Goal: Task Accomplishment & Management: Manage account settings

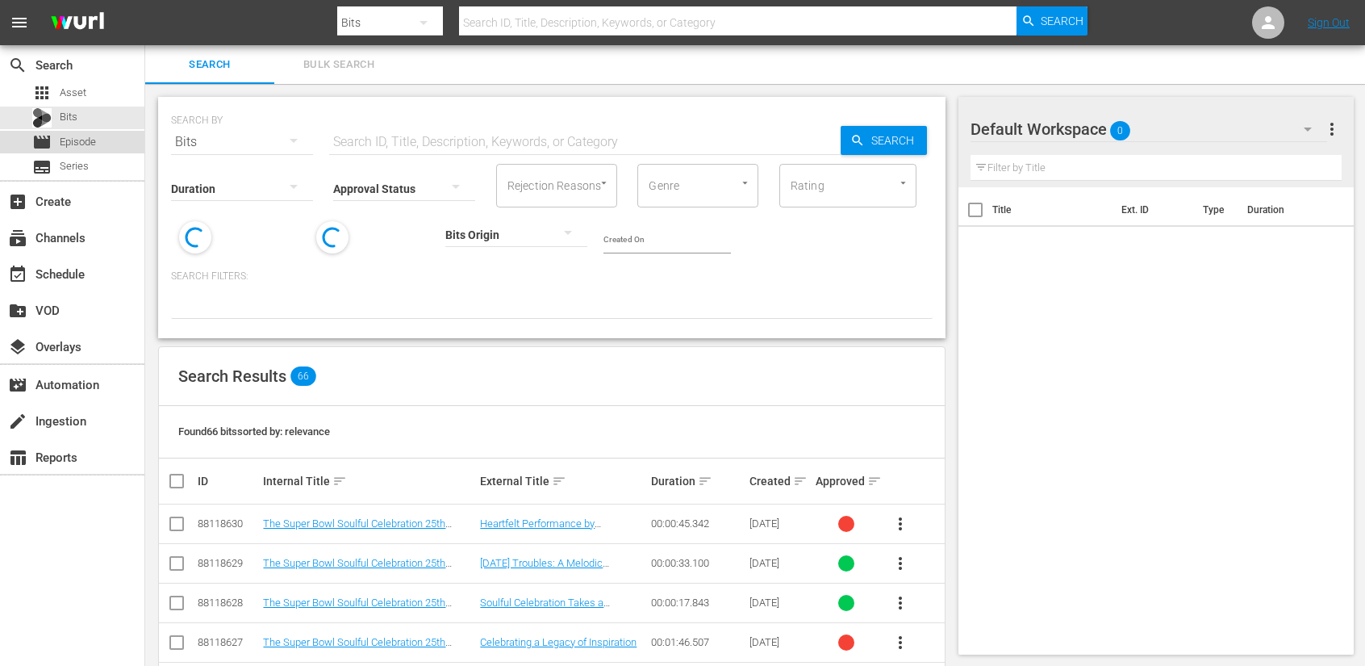
click at [111, 143] on div "movie Episode" at bounding box center [72, 142] width 144 height 23
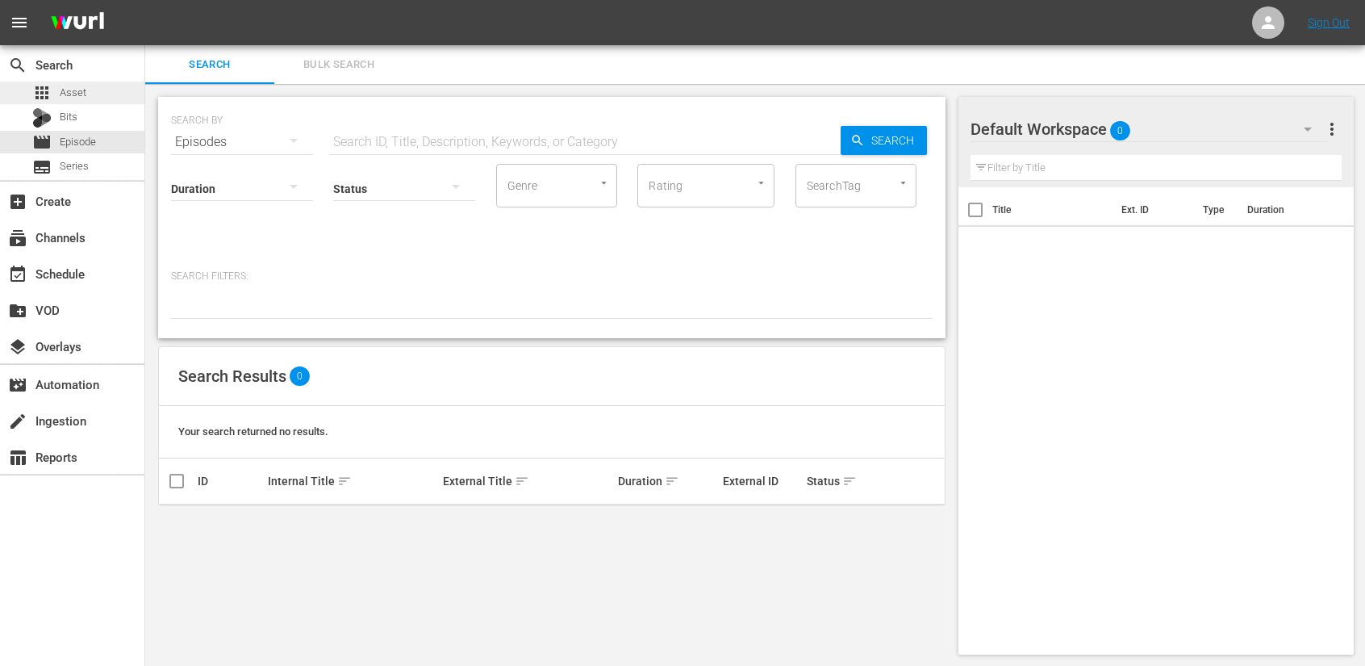
click at [97, 89] on div "apps Asset" at bounding box center [72, 92] width 144 height 23
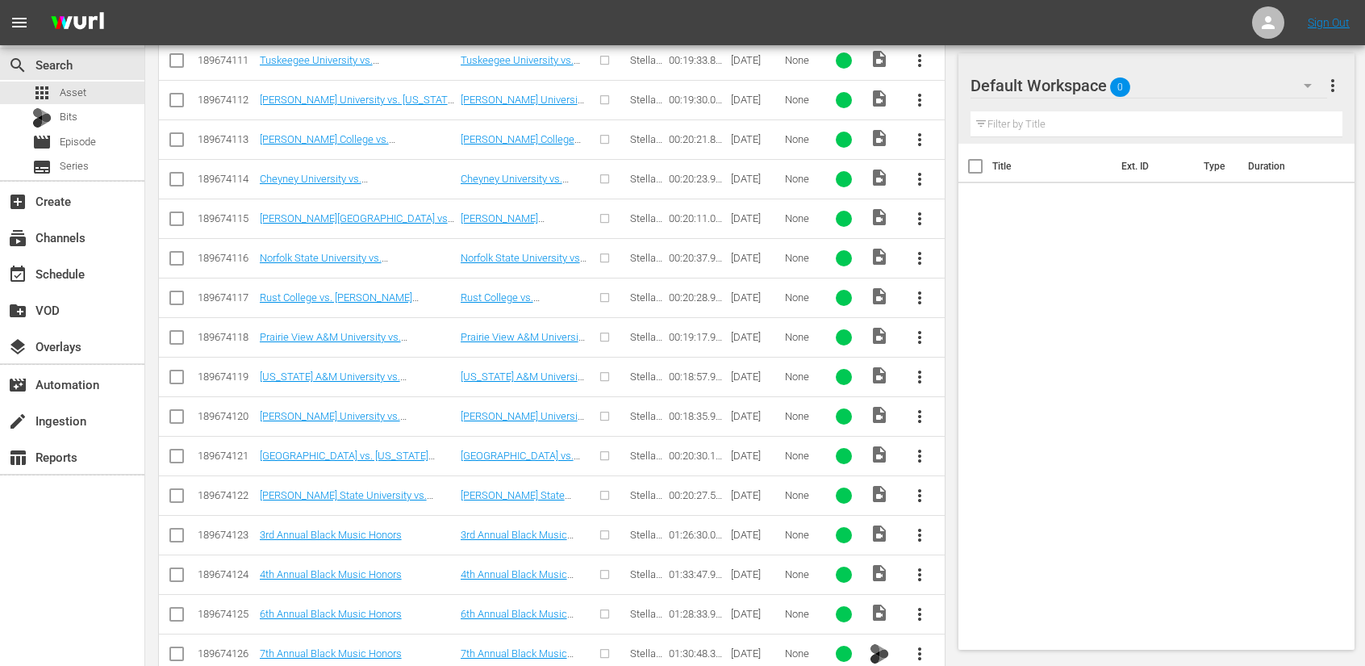
scroll to position [945, 0]
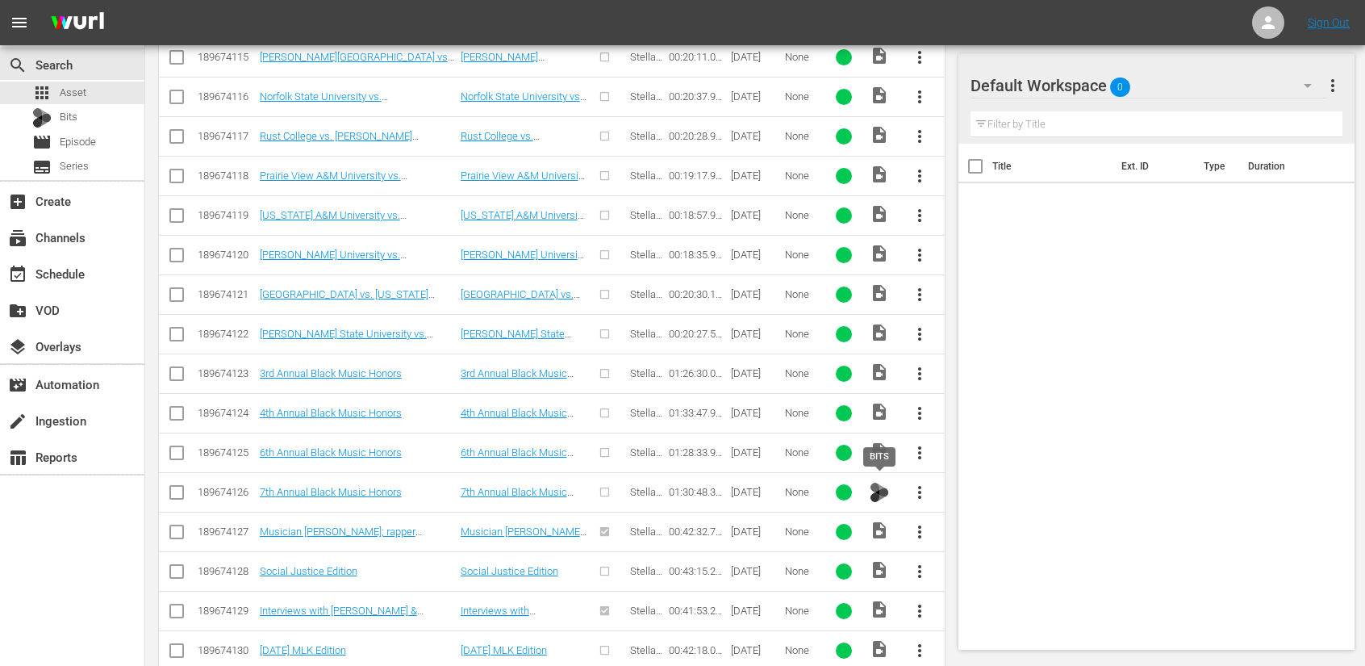
click at [884, 492] on img at bounding box center [879, 491] width 19 height 19
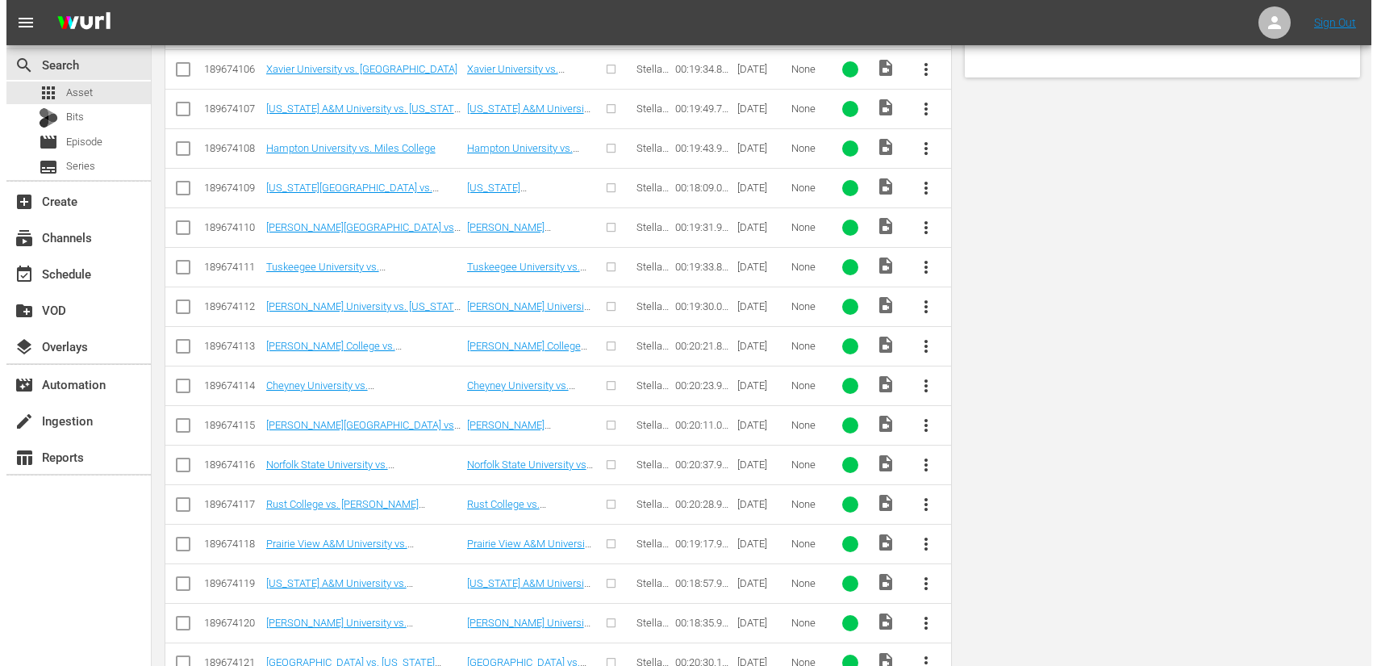
scroll to position [0, 0]
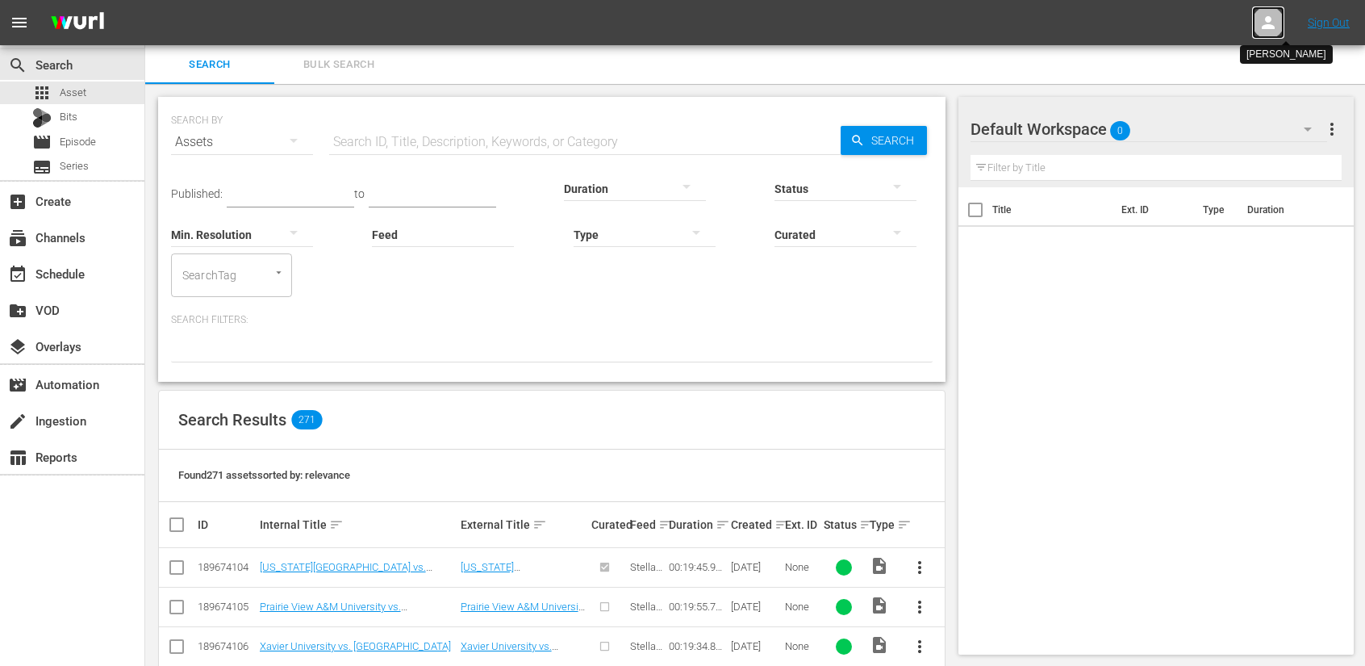
click at [1264, 19] on icon at bounding box center [1268, 22] width 19 height 19
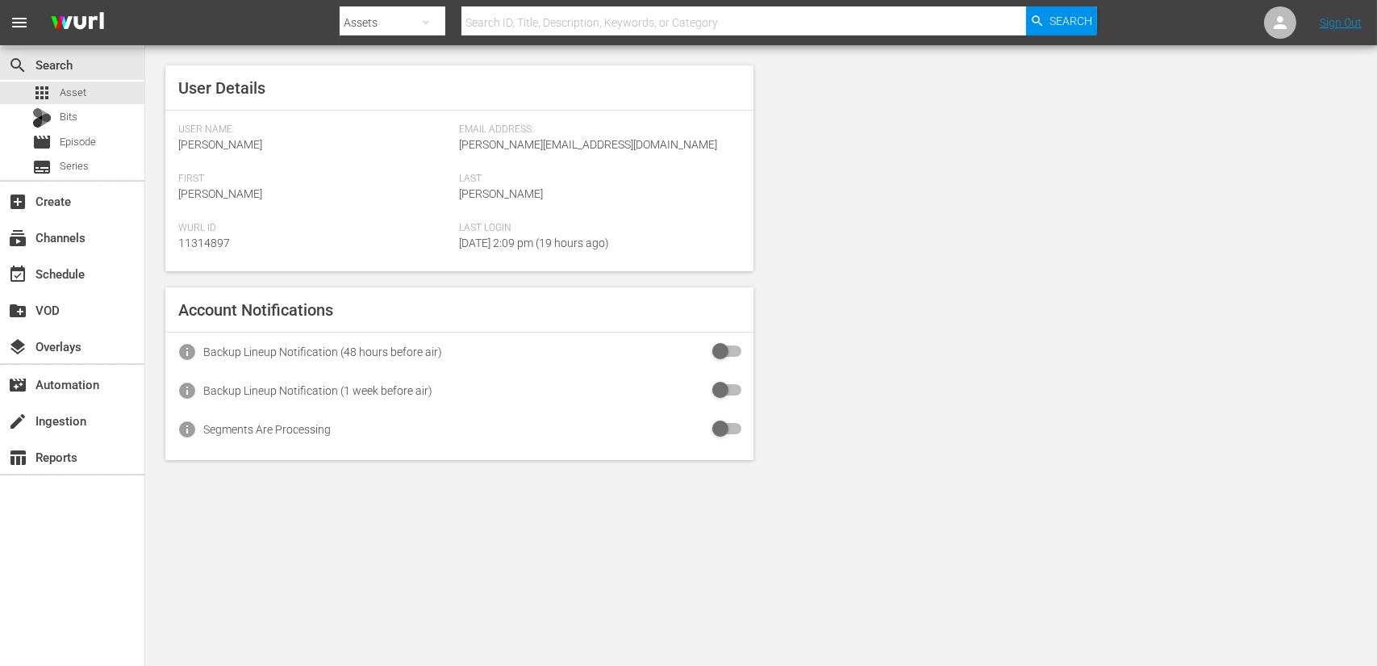
click at [730, 432] on input "checkbox" at bounding box center [723, 429] width 35 height 19
click at [729, 390] on input "checkbox" at bounding box center [723, 390] width 35 height 19
click at [737, 353] on input "checkbox" at bounding box center [723, 351] width 35 height 19
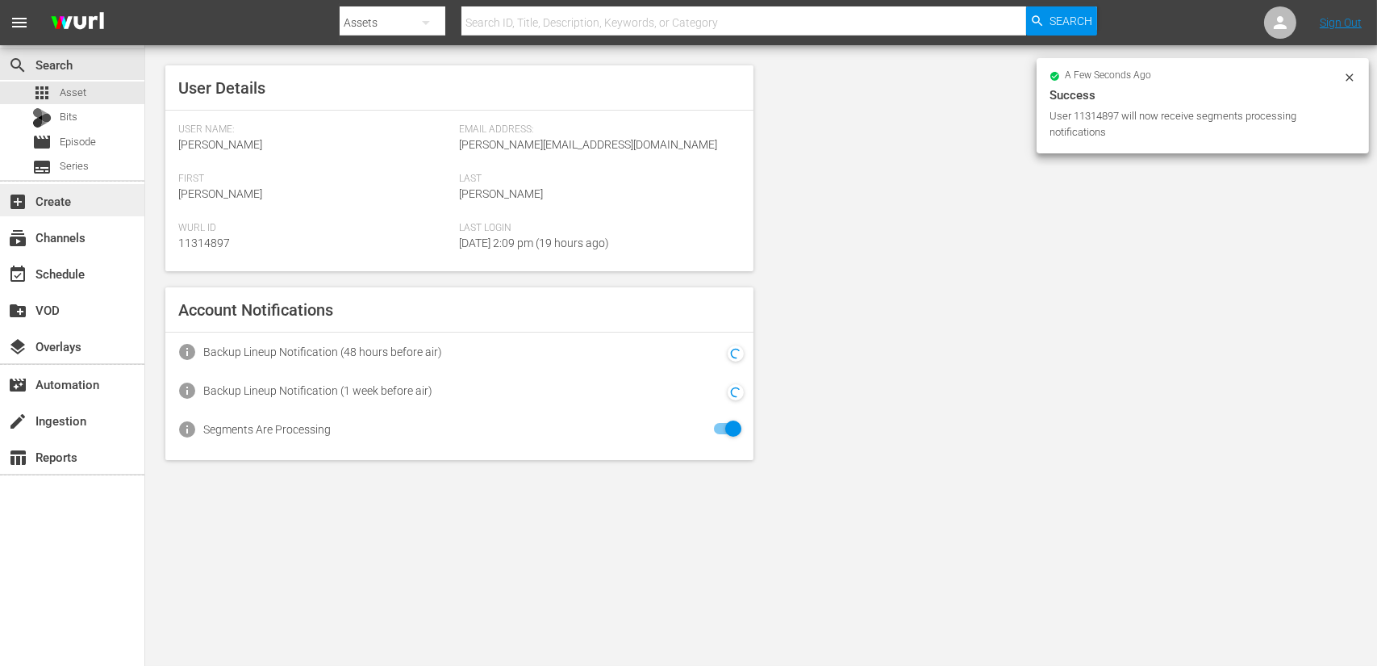
checkbox input "false"
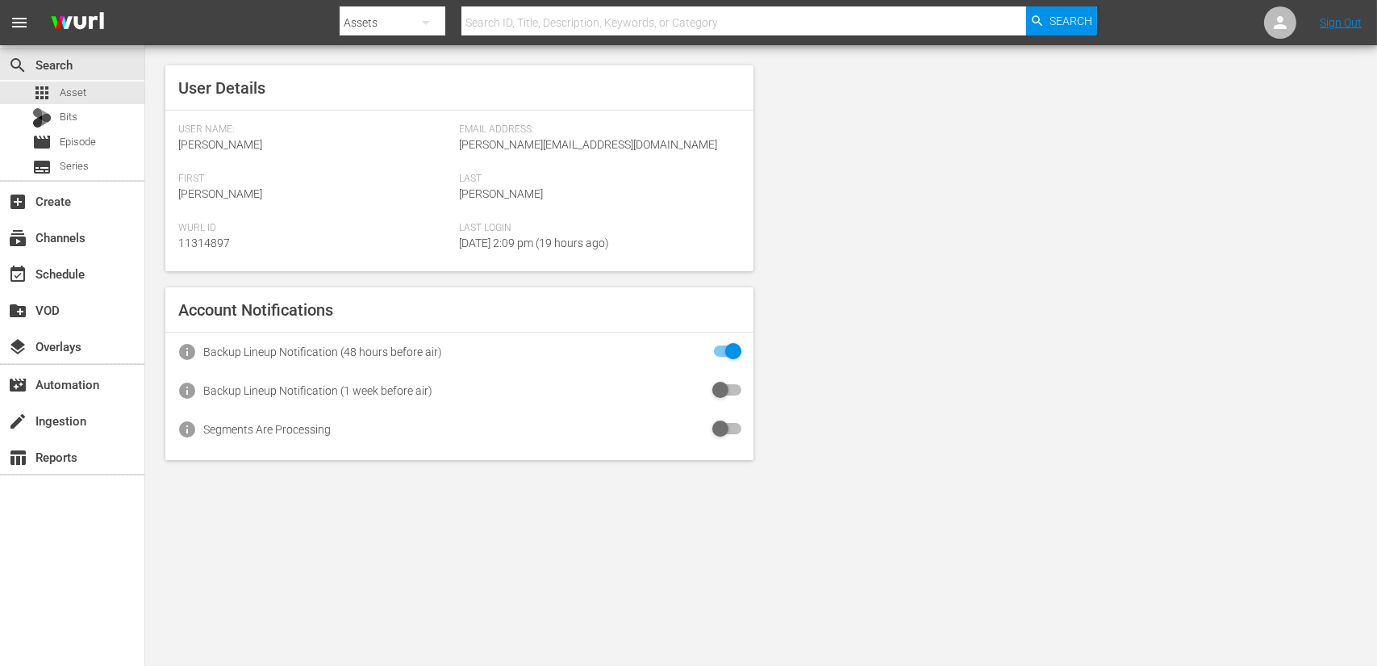
click at [721, 390] on input "checkbox" at bounding box center [723, 390] width 35 height 19
checkbox input "true"
